Goal: Check status: Check status

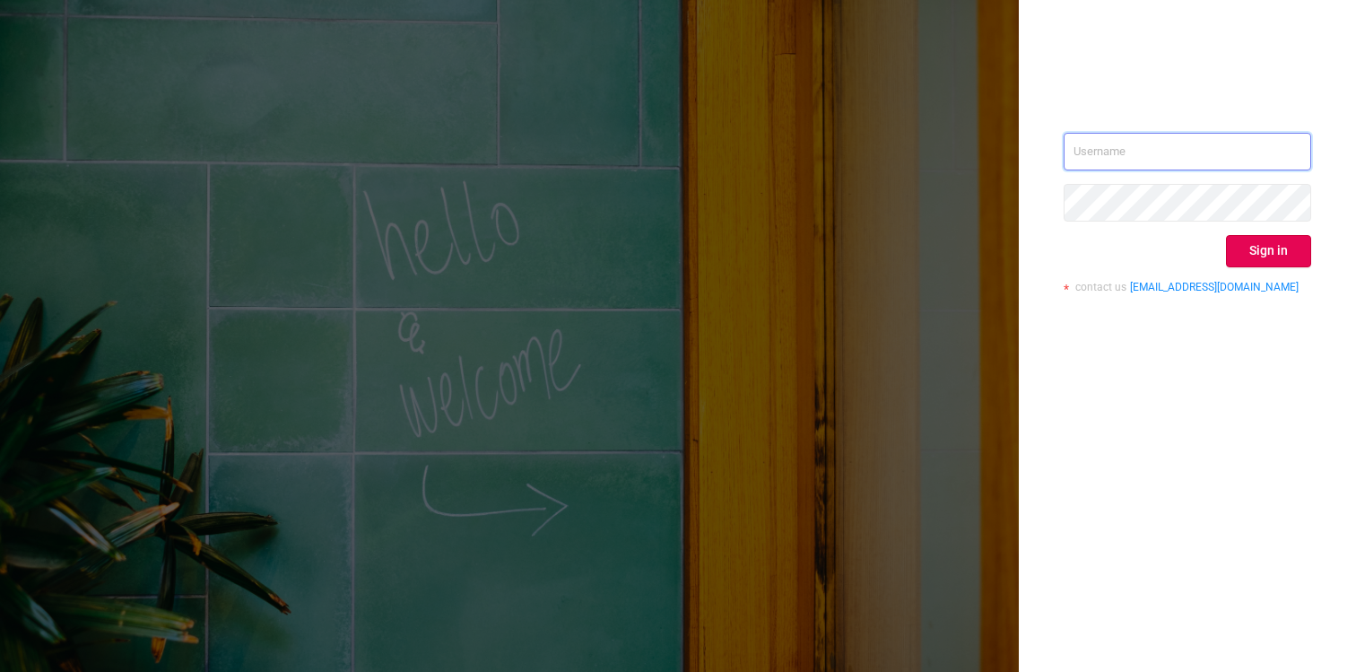
click at [1188, 152] on input "text" at bounding box center [1186, 152] width 247 height 38
type input "adops@amitydigital.io"
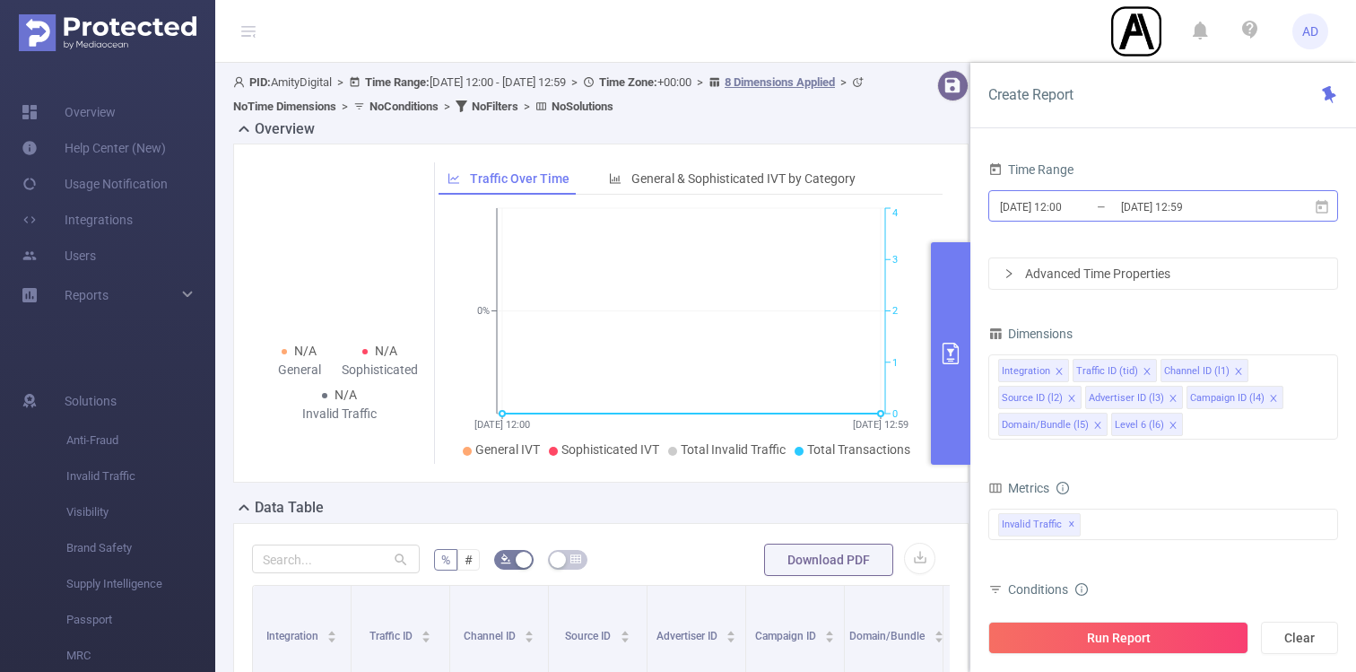
click at [1160, 208] on input "[DATE] 12:59" at bounding box center [1191, 207] width 145 height 24
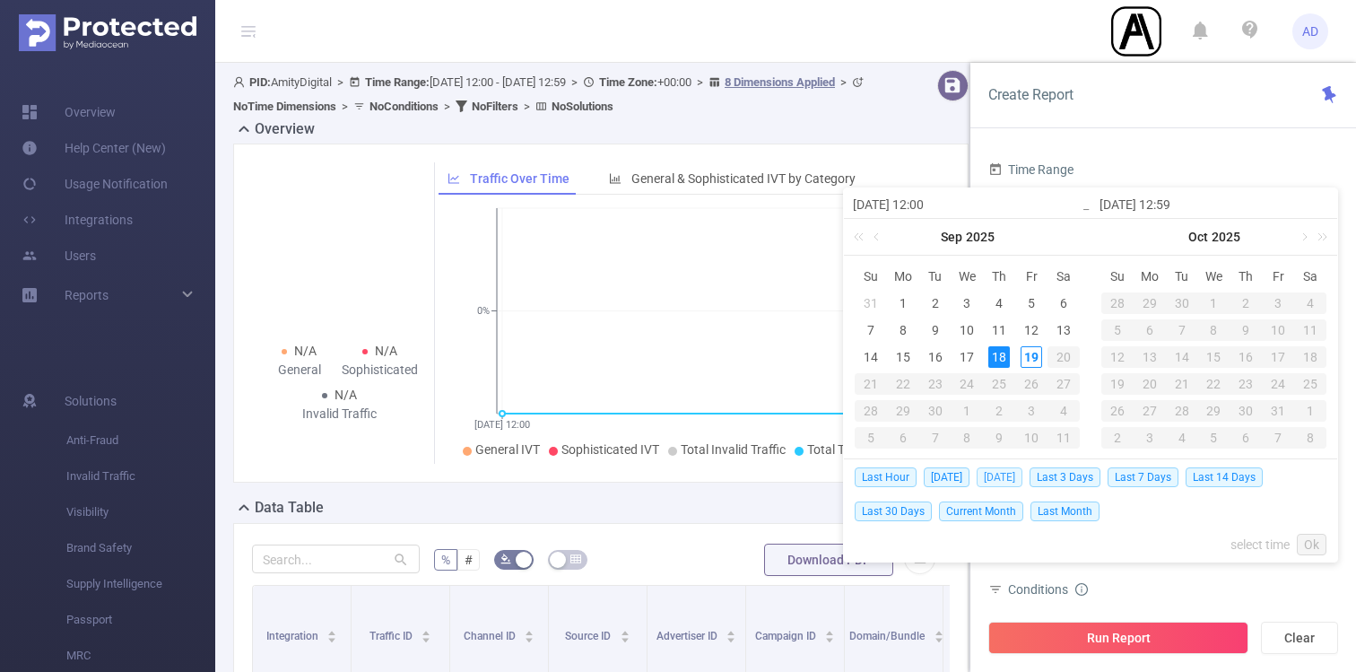
click at [1004, 472] on span "Yesterday" at bounding box center [999, 477] width 46 height 20
type input "2025-09-18 00:00"
type input "2025-09-18 23:59"
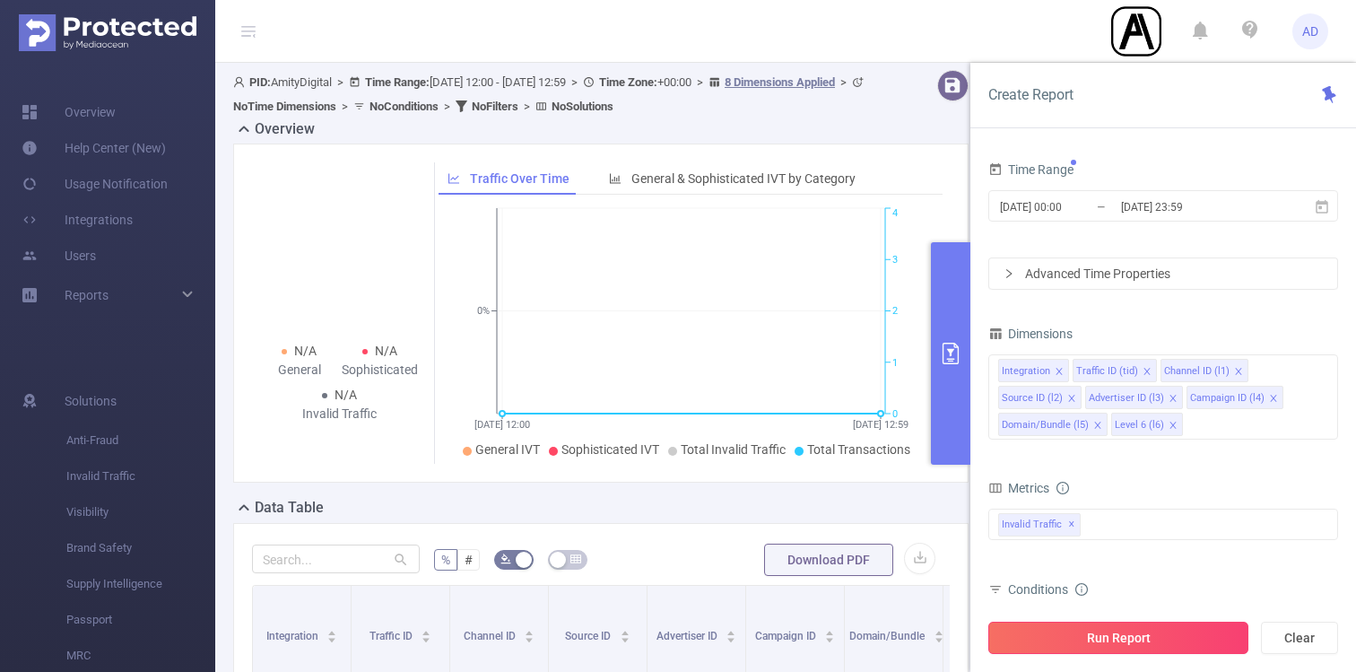
click at [1187, 631] on button "Run Report" at bounding box center [1118, 637] width 260 height 32
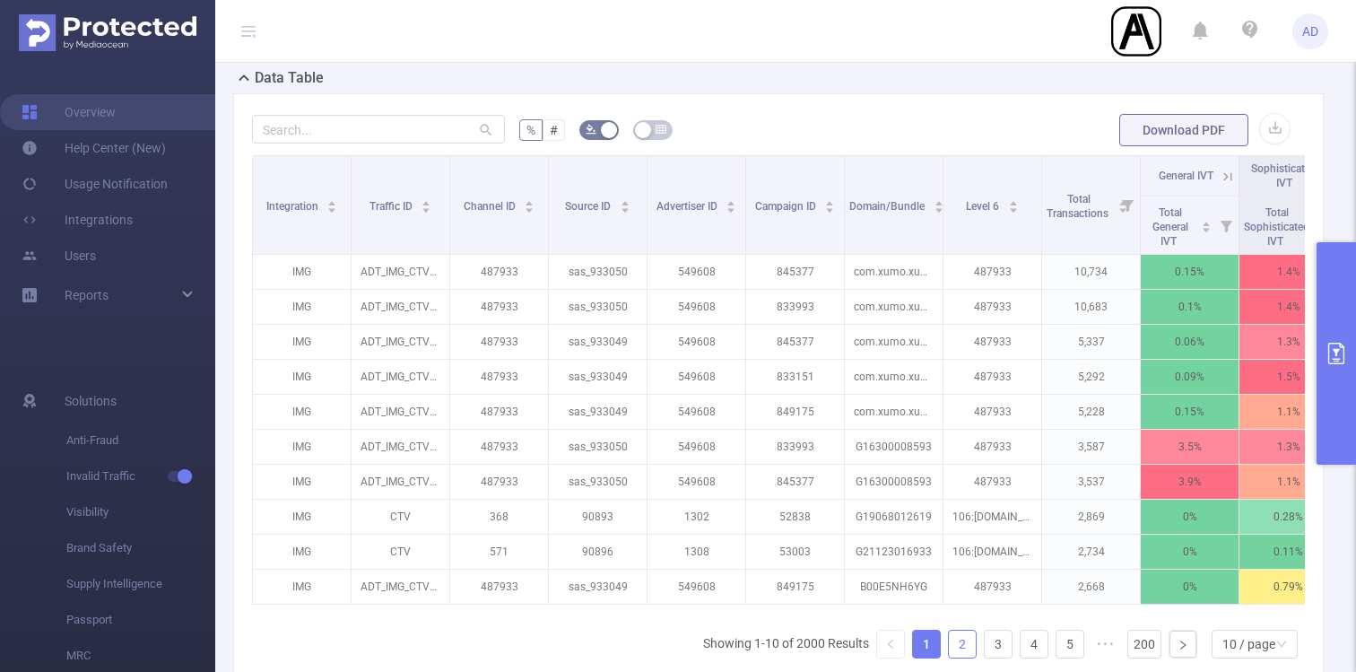
click at [957, 641] on link "2" at bounding box center [962, 643] width 27 height 27
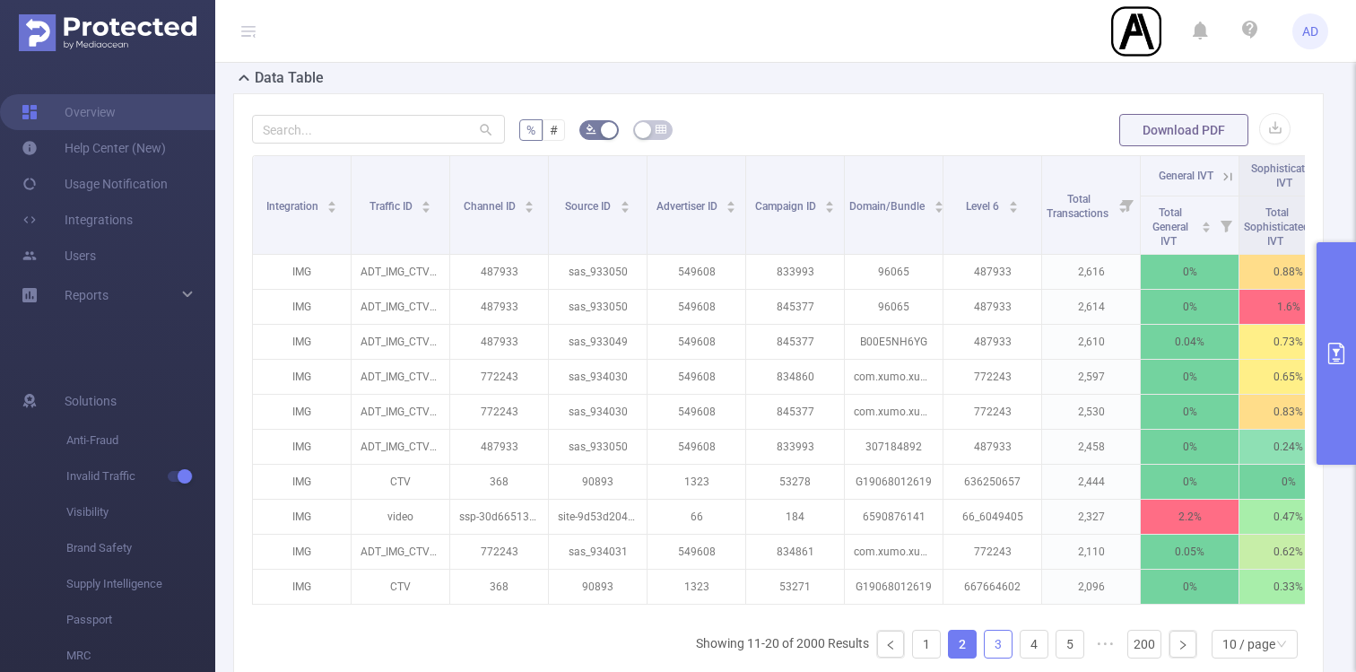
click at [993, 631] on link "3" at bounding box center [998, 643] width 27 height 27
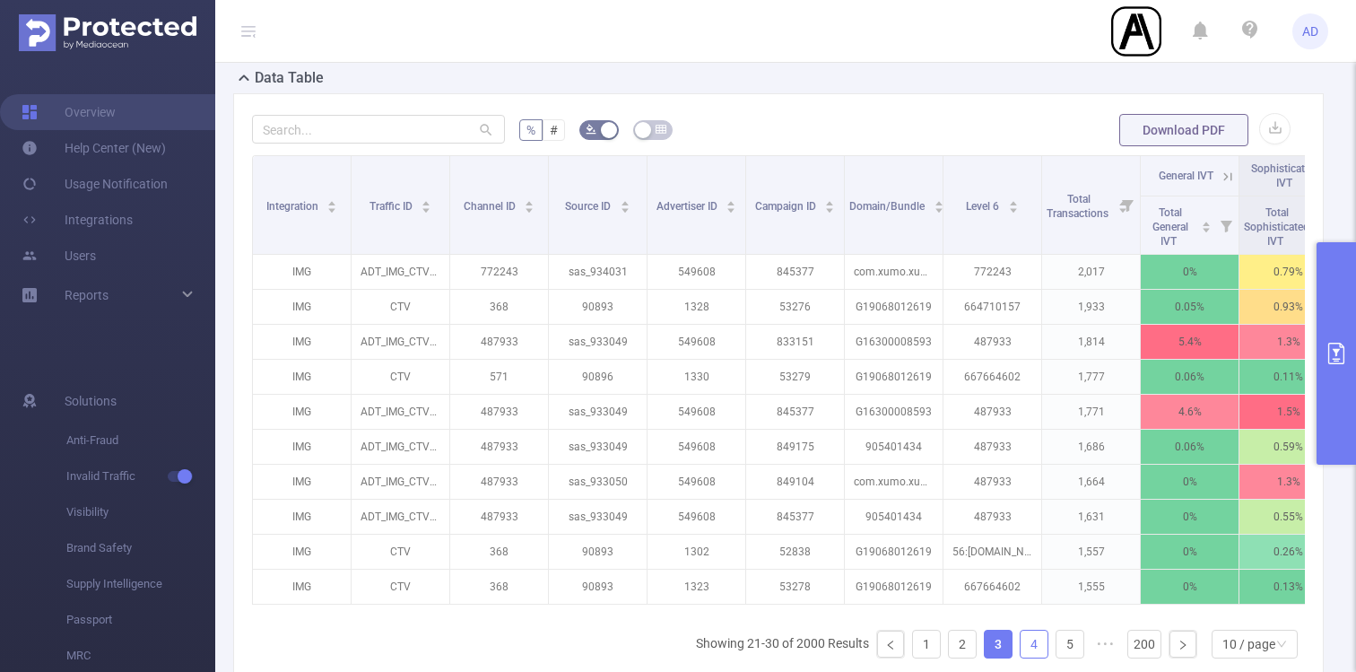
click at [1029, 632] on link "4" at bounding box center [1033, 643] width 27 height 27
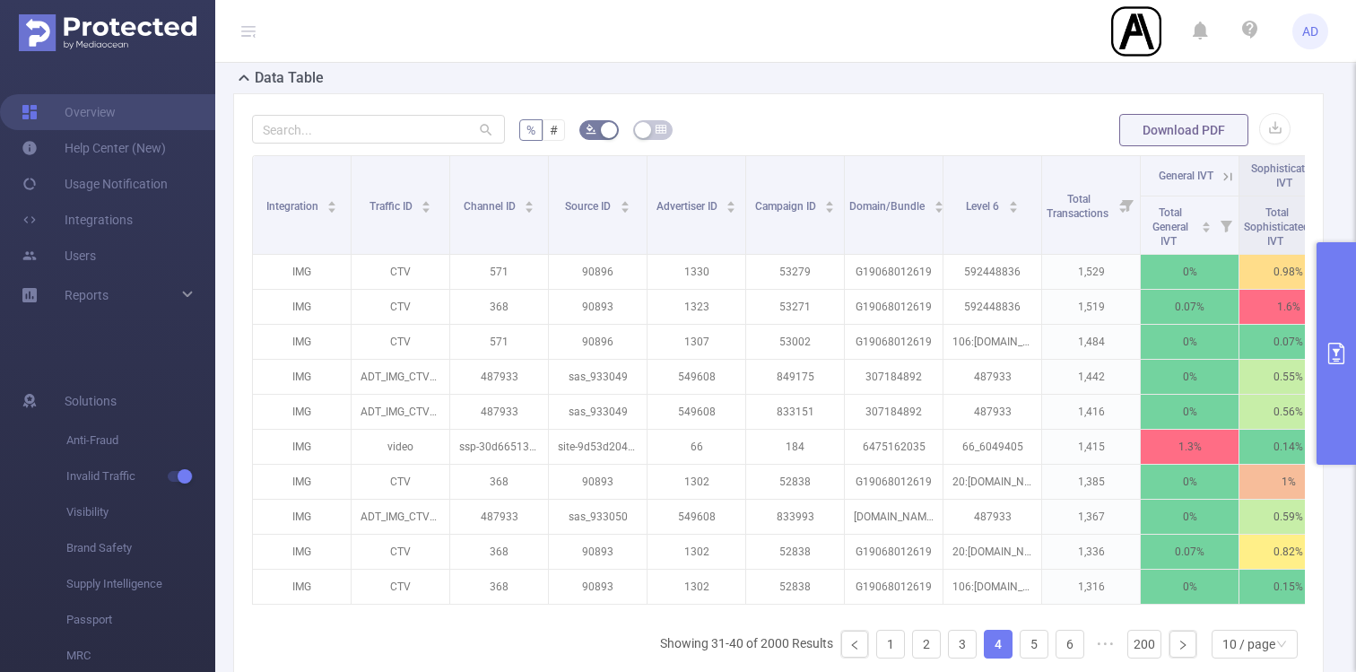
click at [910, 128] on form "% # Download PDF" at bounding box center [778, 130] width 1053 height 36
click at [1036, 645] on link "5" at bounding box center [1033, 643] width 27 height 27
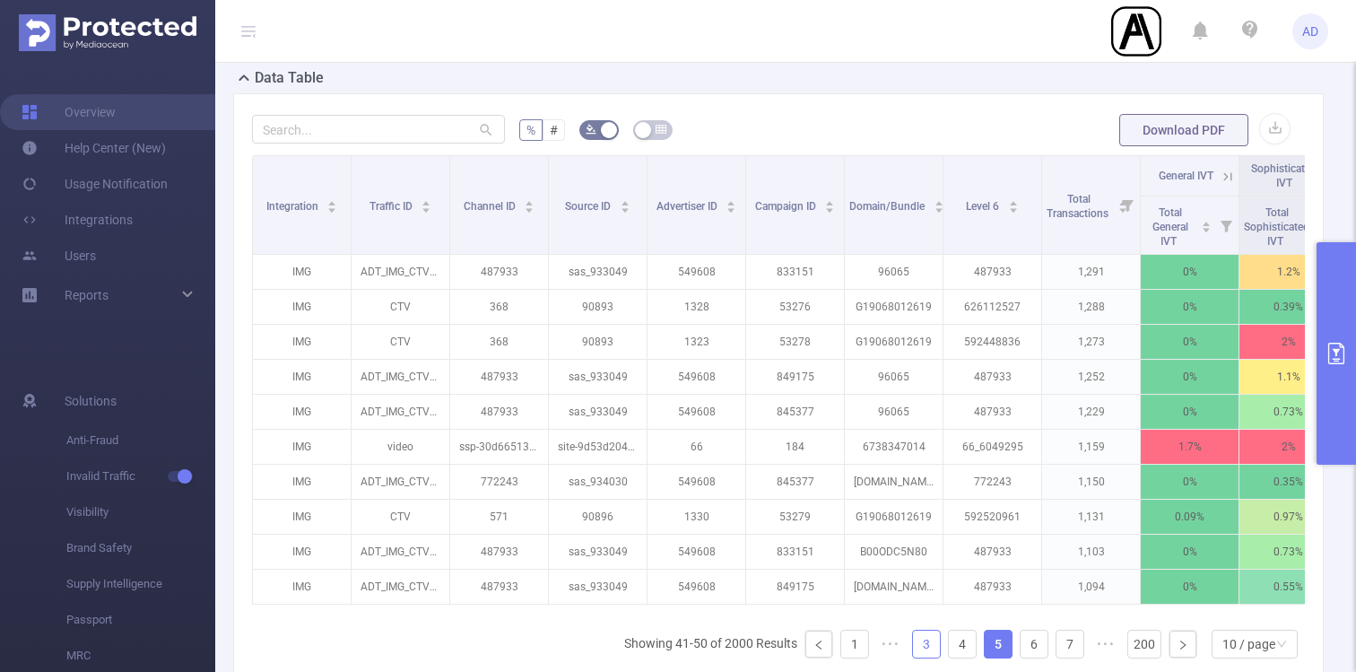
click at [929, 644] on link "3" at bounding box center [926, 643] width 27 height 27
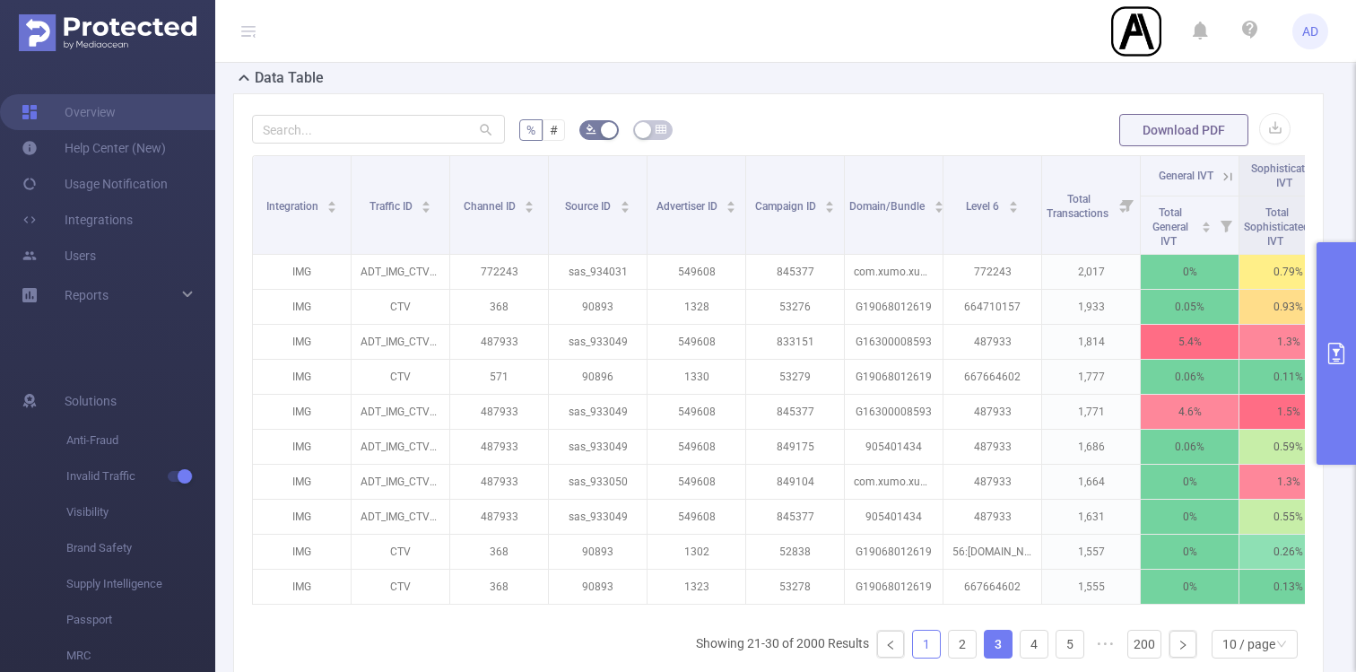
click at [916, 644] on link "1" at bounding box center [926, 643] width 27 height 27
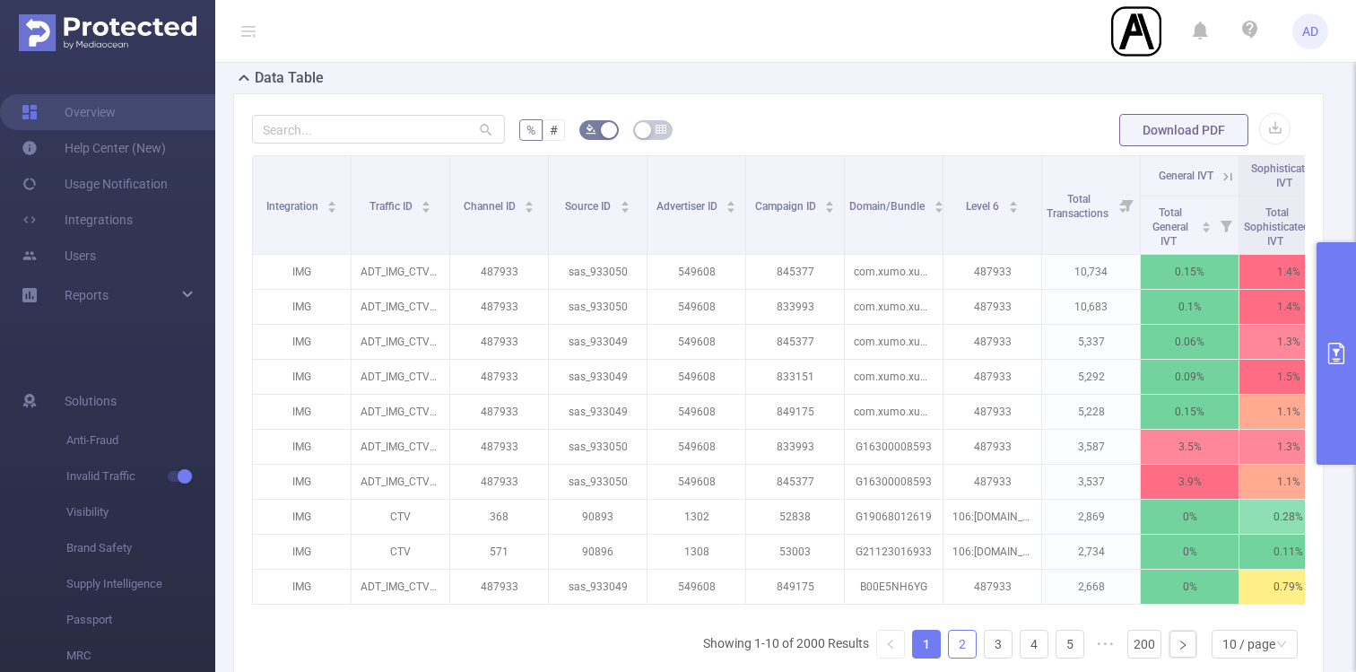
click at [970, 638] on link "2" at bounding box center [962, 643] width 27 height 27
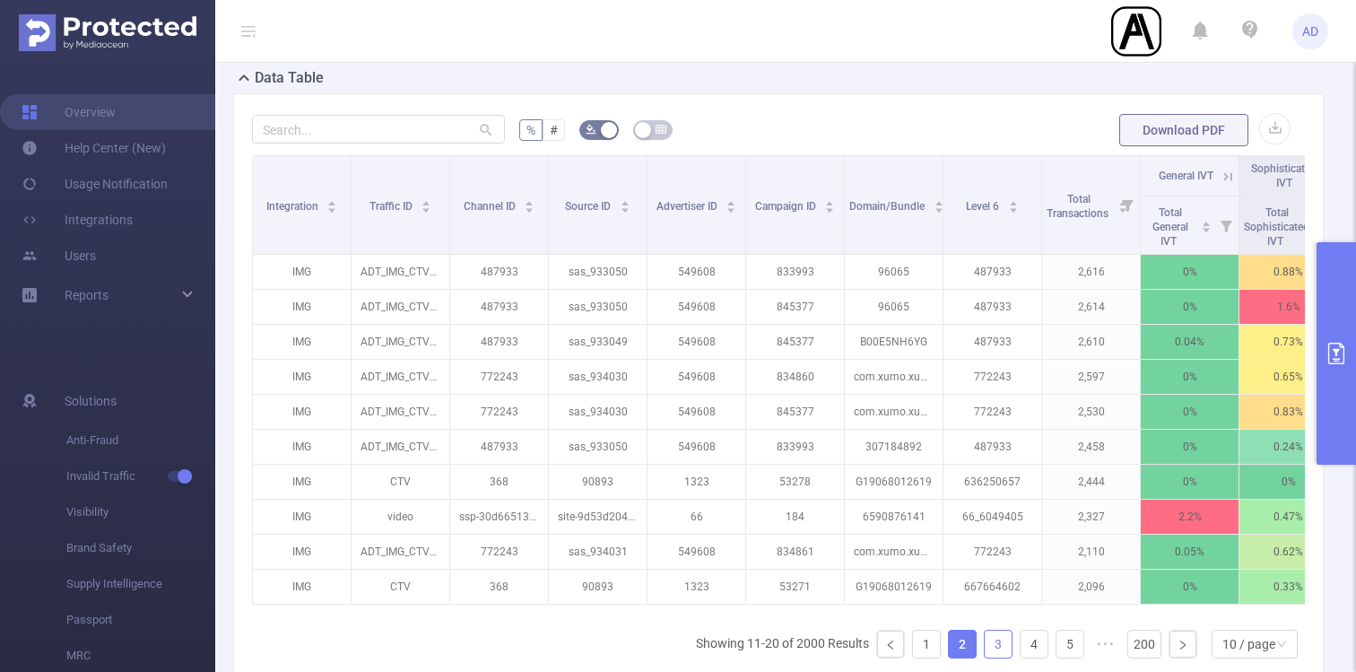
click at [989, 632] on link "3" at bounding box center [998, 643] width 27 height 27
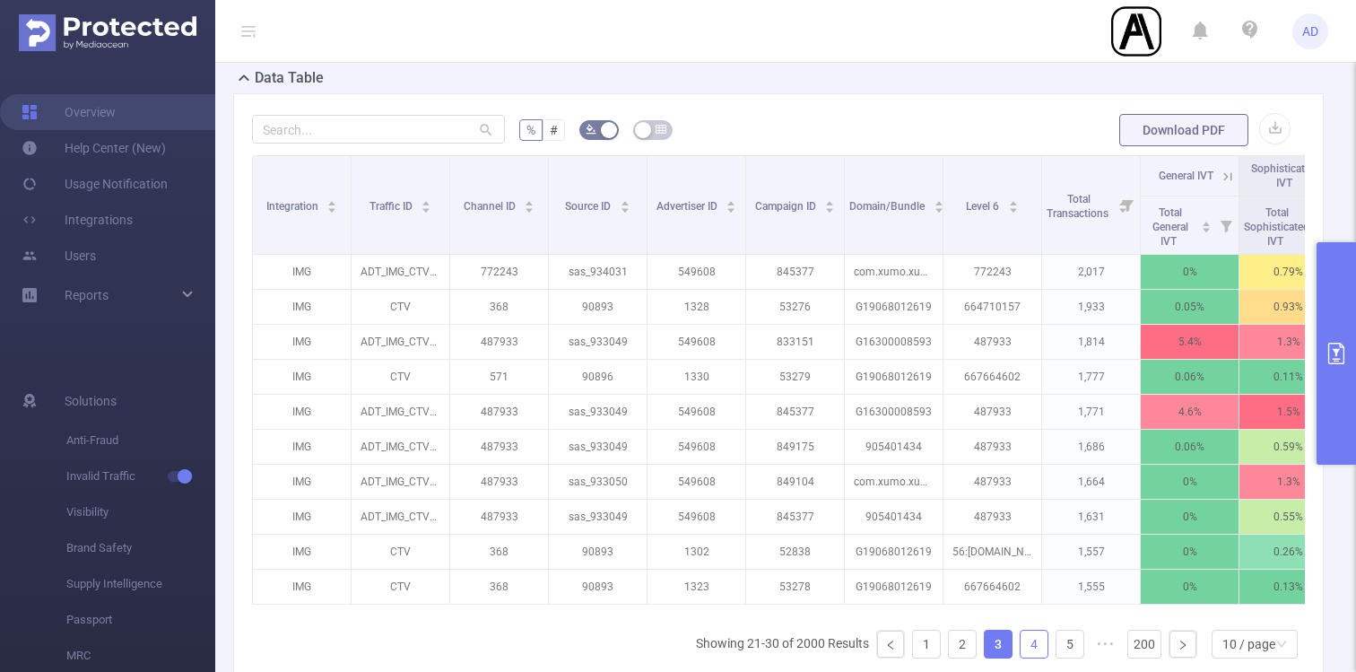
click at [1035, 646] on link "4" at bounding box center [1033, 643] width 27 height 27
